Goal: Task Accomplishment & Management: Manage account settings

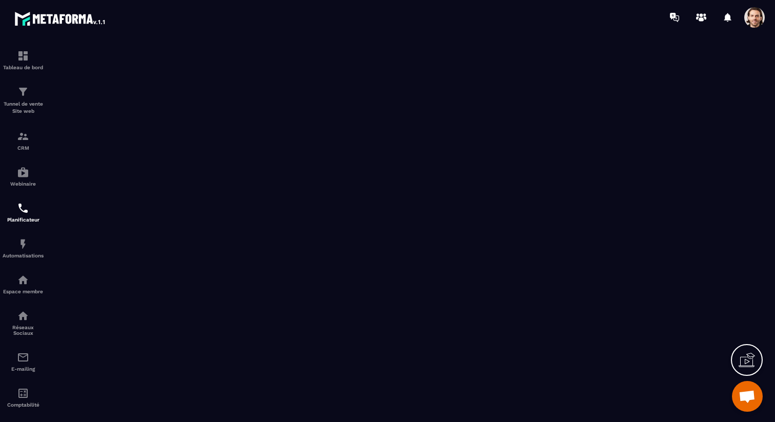
click at [471, 39] on section "Tableau de bord Tunnel de vente Site web CRM Webinaire Planificateur Automatisa…" at bounding box center [387, 228] width 775 height 388
click at [25, 113] on p "Tunnel de vente Site web" at bounding box center [23, 108] width 41 height 14
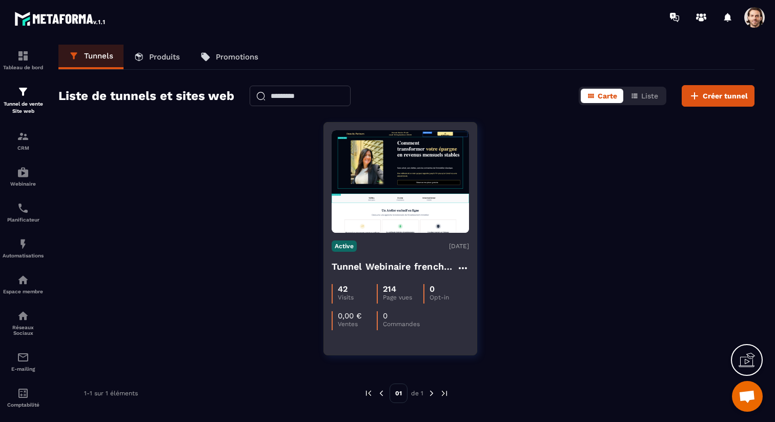
click at [373, 261] on h4 "Tunnel Webinaire frenchy partners" at bounding box center [394, 267] width 125 height 14
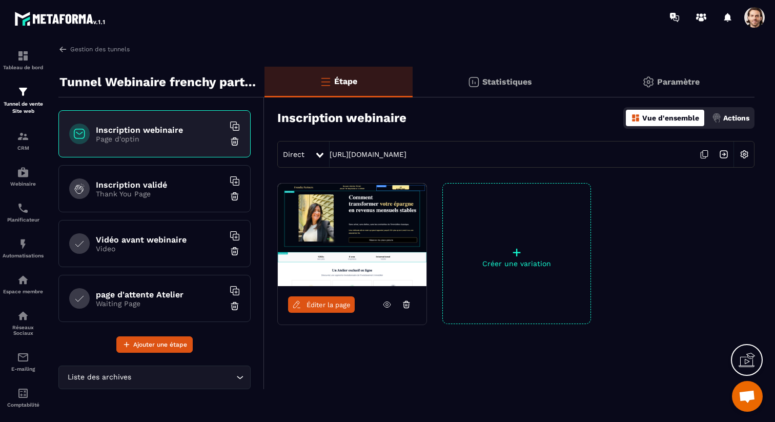
click at [726, 152] on img at bounding box center [723, 154] width 19 height 19
click at [28, 250] on img at bounding box center [23, 244] width 12 height 12
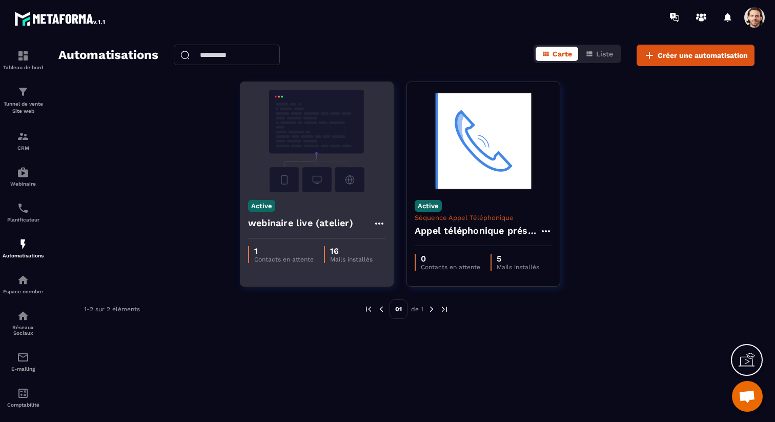
click at [317, 223] on h4 "webinaire live (atelier)" at bounding box center [300, 223] width 105 height 14
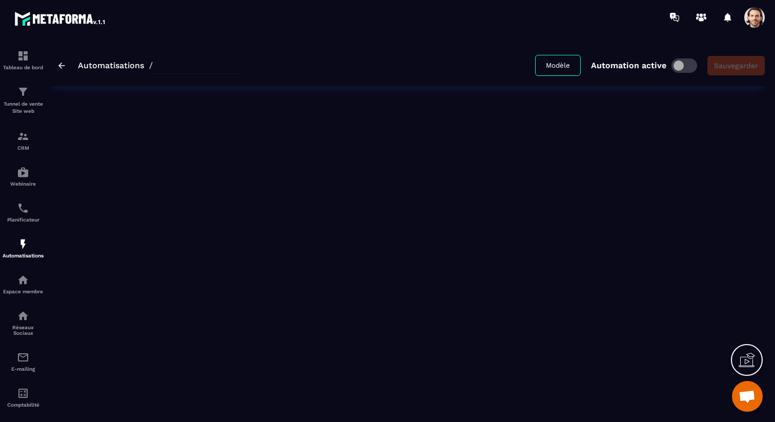
type input "**********"
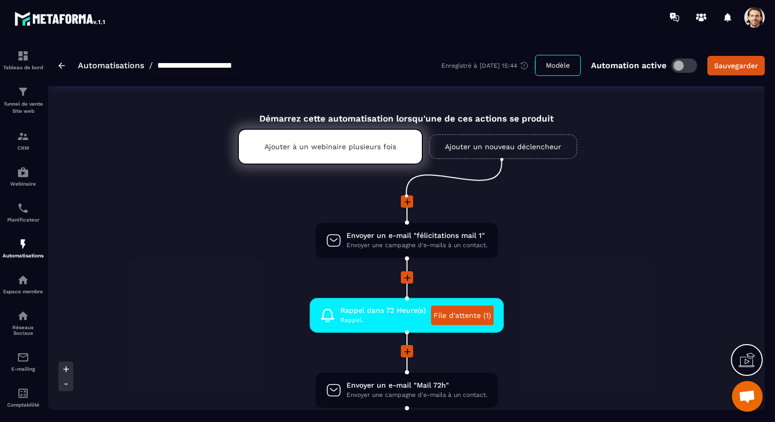
click at [762, 18] on span at bounding box center [755, 17] width 21 height 21
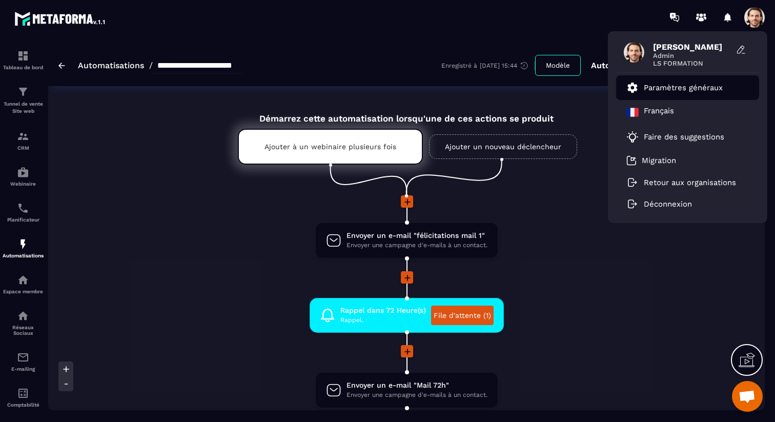
click at [701, 89] on p "Paramètres généraux" at bounding box center [683, 87] width 79 height 9
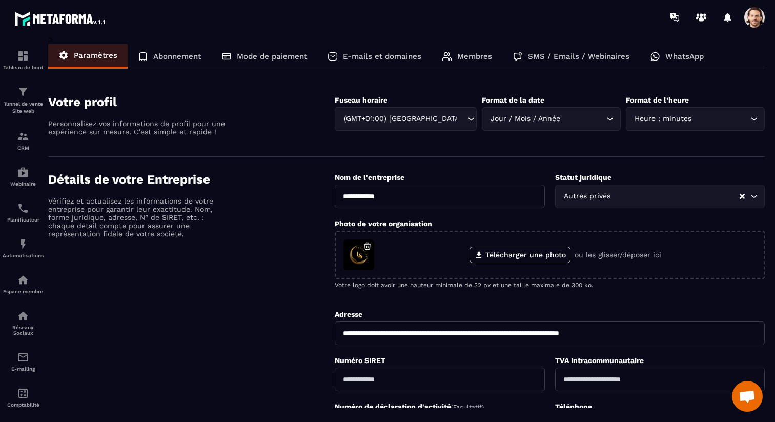
click at [688, 61] on div "WhatsApp" at bounding box center [677, 56] width 74 height 25
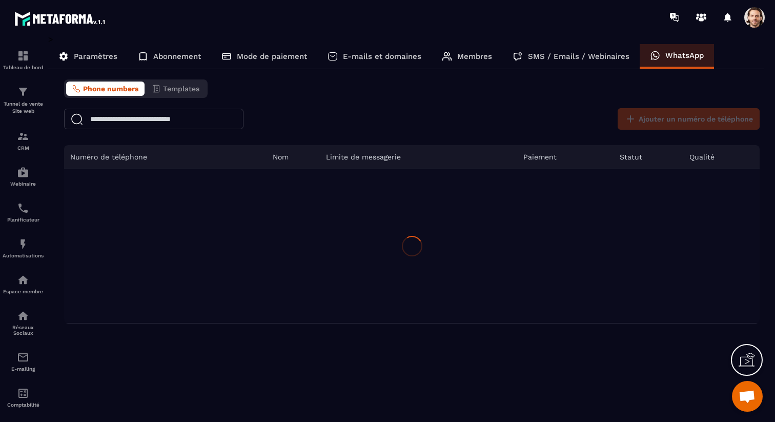
click at [593, 59] on p "SMS / Emails / Webinaires" at bounding box center [579, 56] width 102 height 9
